Goal: Information Seeking & Learning: Learn about a topic

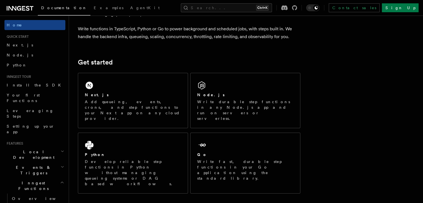
scroll to position [42, 0]
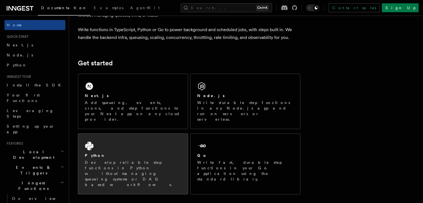
click at [167, 134] on div "Python Develop reliable step functions in Python without managing queueing syst…" at bounding box center [132, 164] width 109 height 60
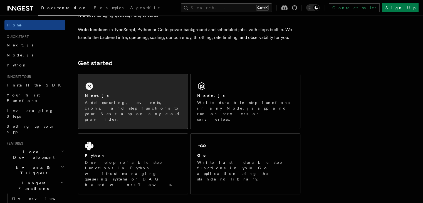
click at [110, 86] on div "Next.js Add queueing, events, crons, and step functions to your Next app on any…" at bounding box center [132, 101] width 109 height 55
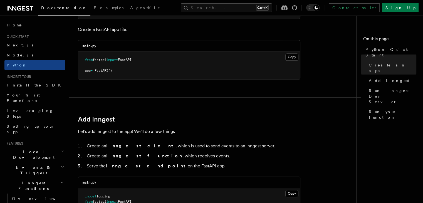
scroll to position [241, 0]
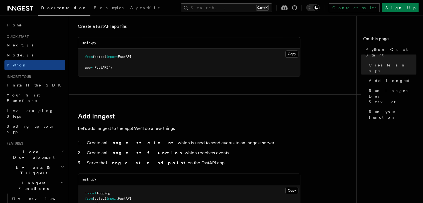
drag, startPoint x: 109, startPoint y: 144, endPoint x: 186, endPoint y: 163, distance: 78.2
click at [186, 163] on ol "Create an Inngest client , which is used to send events to an Inngest server. C…" at bounding box center [189, 153] width 222 height 28
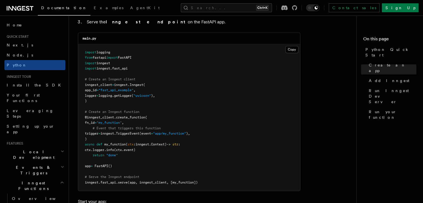
scroll to position [384, 0]
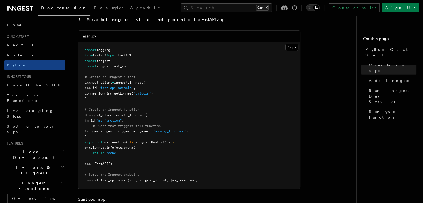
click at [186, 163] on pre "import logging from fastapi import FastAPI import inngest import inngest . fast…" at bounding box center [189, 115] width 222 height 147
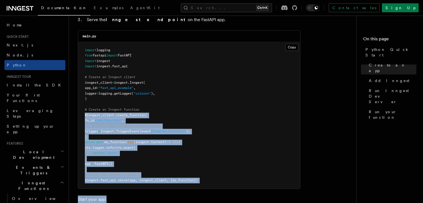
drag, startPoint x: 84, startPoint y: 112, endPoint x: 206, endPoint y: 190, distance: 144.1
click at [159, 154] on pre "import logging from fastapi import FastAPI import inngest import inngest . fast…" at bounding box center [189, 115] width 222 height 147
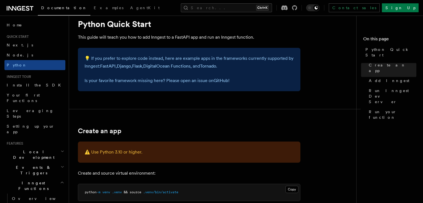
scroll to position [0, 0]
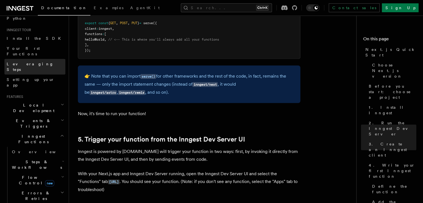
scroll to position [48, 0]
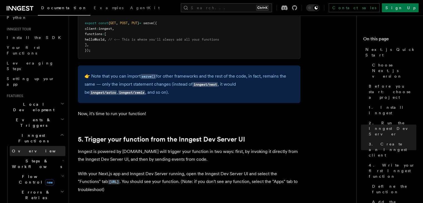
click at [30, 146] on link "Overview" at bounding box center [38, 151] width 56 height 10
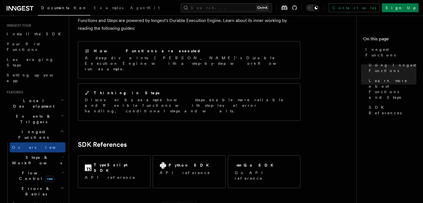
scroll to position [64, 0]
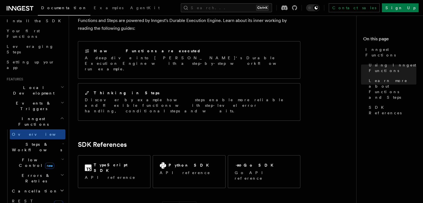
click at [41, 83] on h2 "Local Development" at bounding box center [34, 91] width 61 height 16
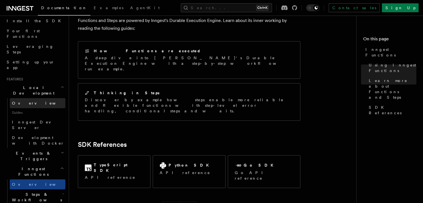
click at [36, 98] on link "Overview" at bounding box center [38, 103] width 56 height 10
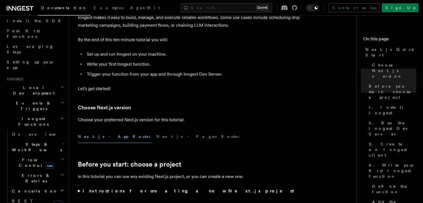
scroll to position [5, 0]
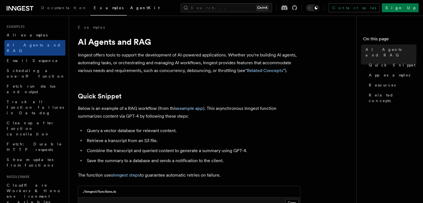
click at [127, 13] on link "AgentKit" at bounding box center [145, 8] width 36 height 13
